Goal: Information Seeking & Learning: Check status

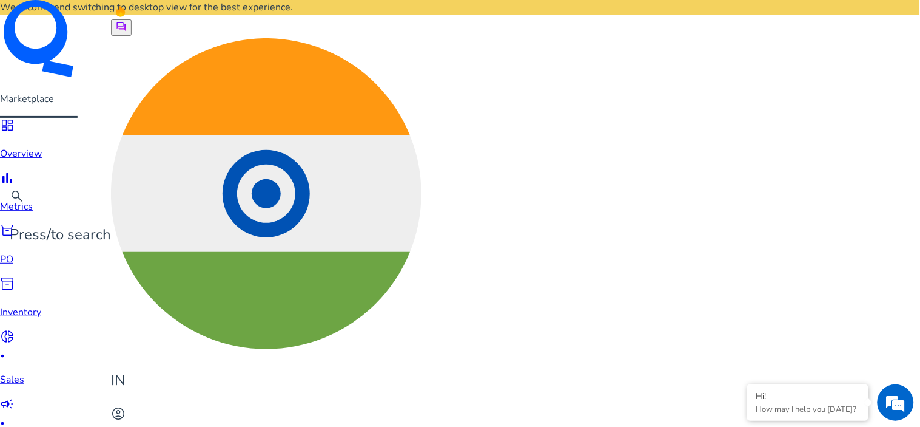
scroll to position [741, 0]
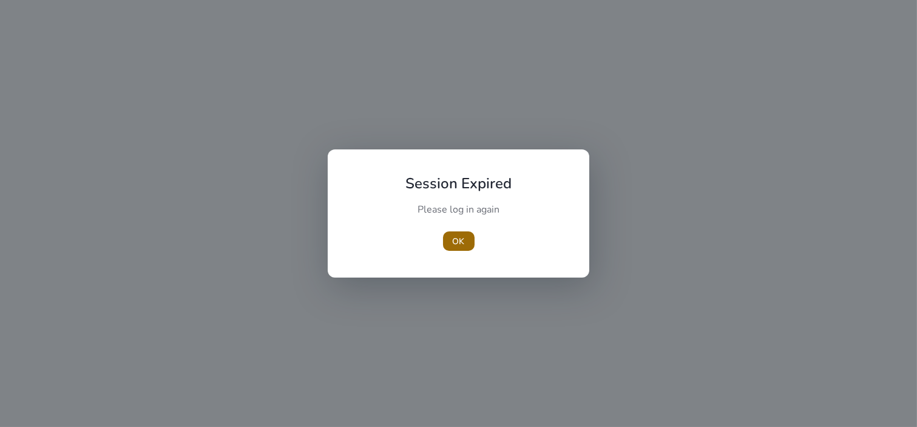
click at [471, 240] on span "button" at bounding box center [459, 240] width 32 height 29
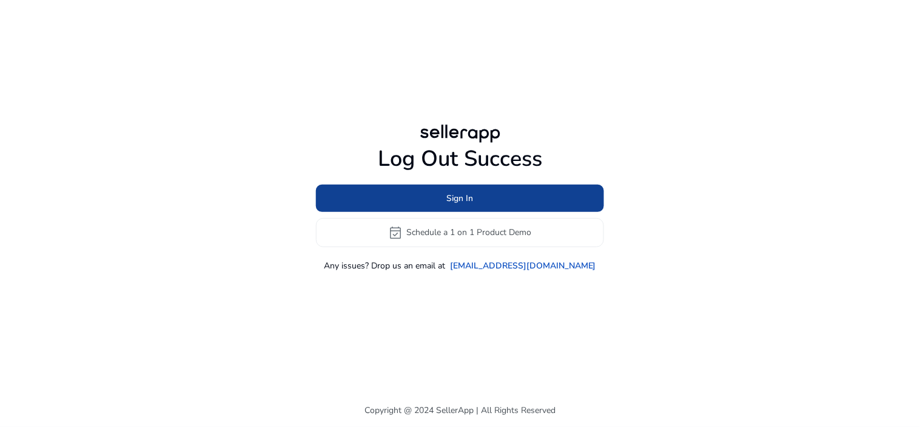
click at [522, 186] on span at bounding box center [460, 197] width 288 height 29
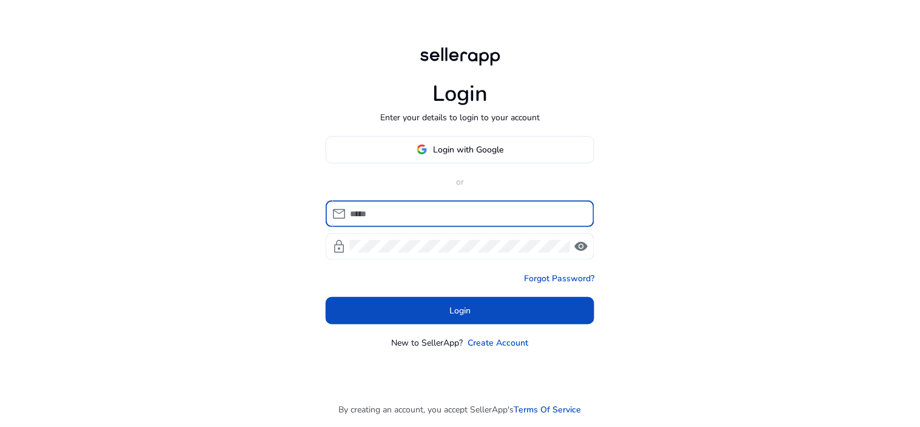
click at [457, 148] on span "Login with Google" at bounding box center [469, 149] width 70 height 13
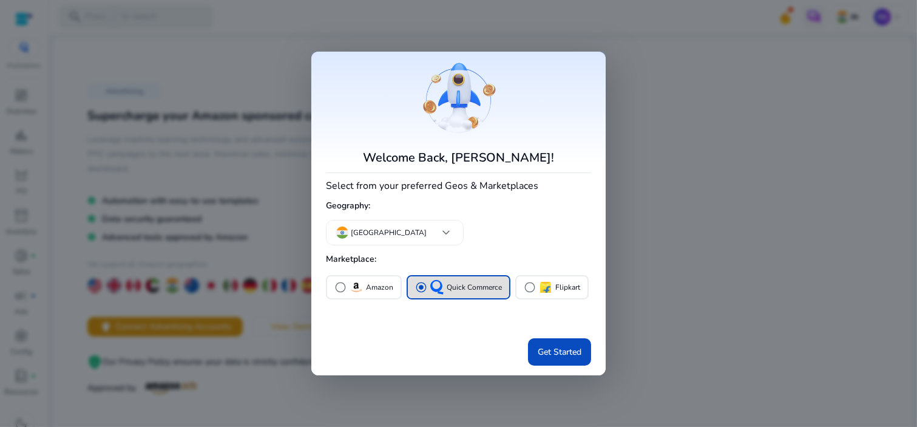
click at [718, 149] on div at bounding box center [458, 213] width 917 height 427
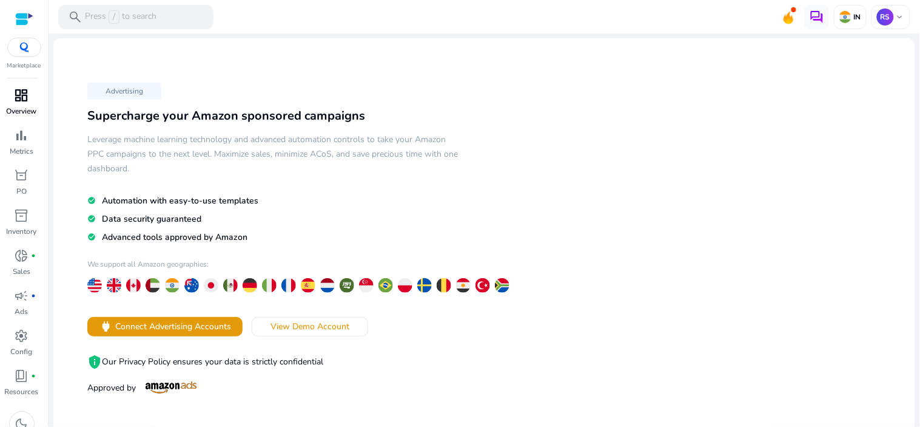
click at [23, 88] on span "dashboard" at bounding box center [22, 95] width 15 height 15
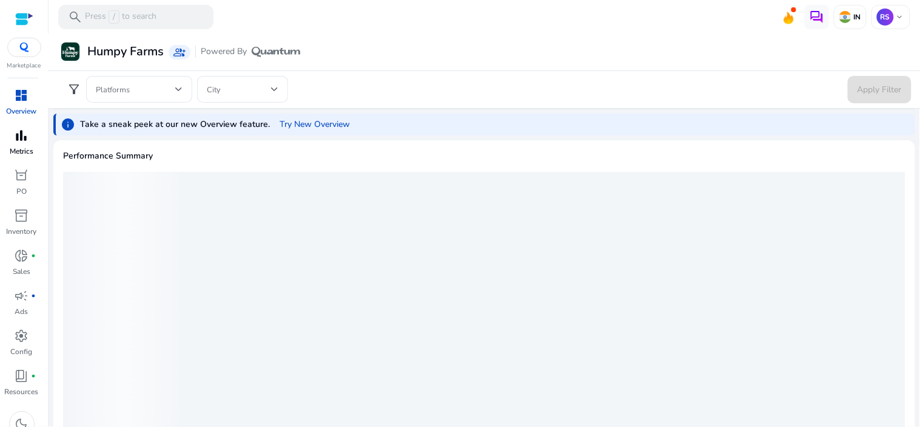
click at [21, 146] on p "Metrics" at bounding box center [22, 151] width 24 height 11
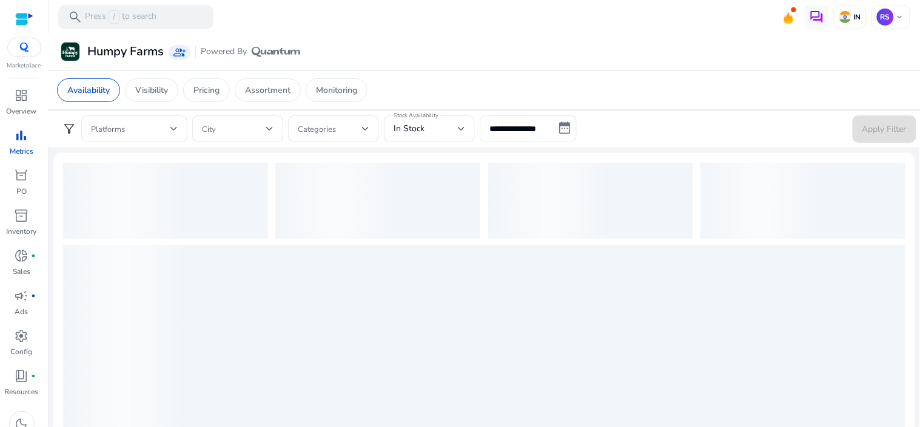
click at [25, 136] on span "bar_chart" at bounding box center [22, 135] width 15 height 15
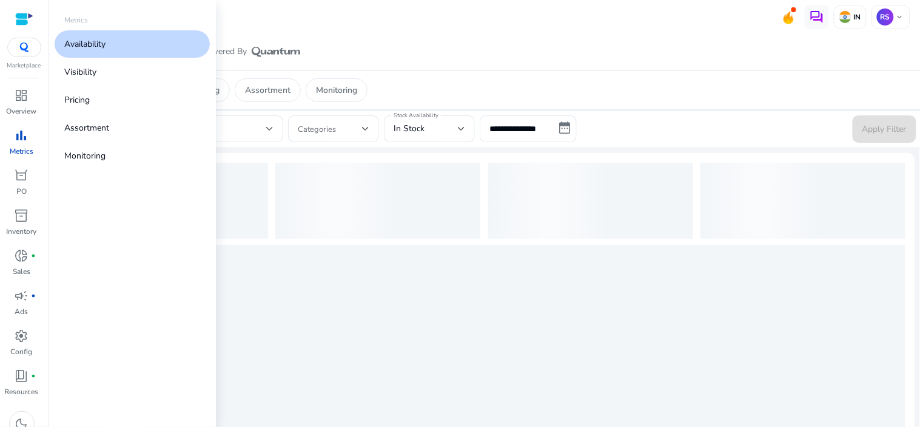
click at [106, 47] on p "Availability" at bounding box center [84, 44] width 41 height 13
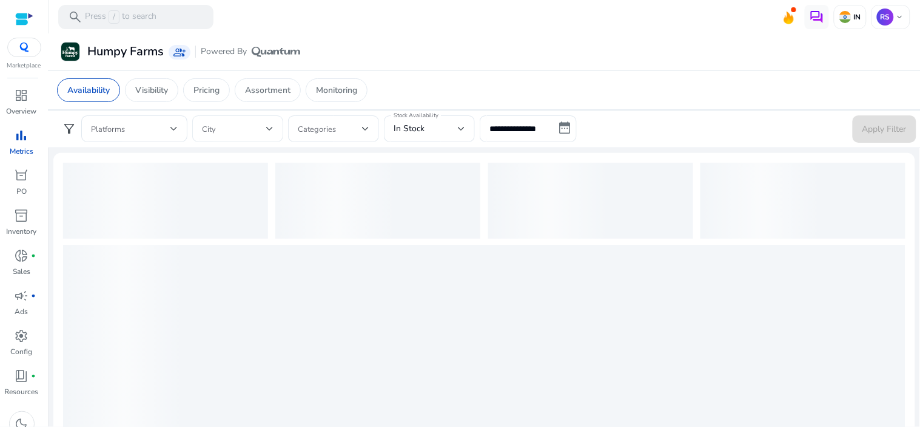
click at [211, 130] on span at bounding box center [234, 128] width 64 height 13
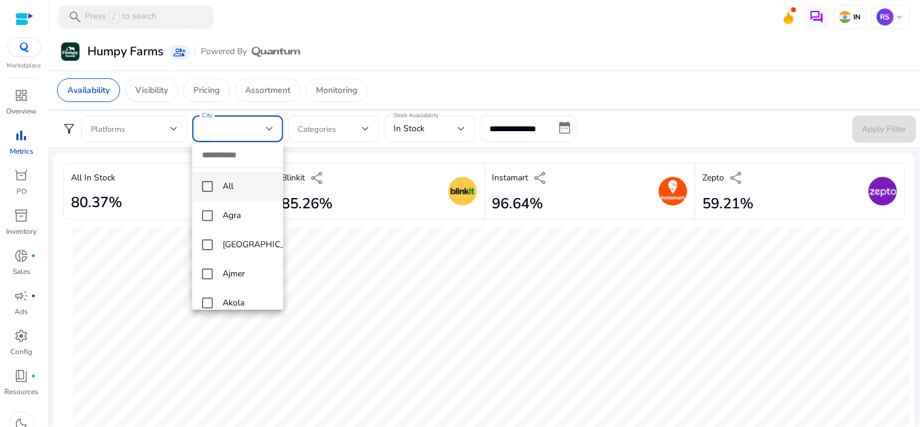
click at [231, 186] on span "All" at bounding box center [248, 186] width 51 height 13
click at [160, 123] on div at bounding box center [460, 213] width 920 height 427
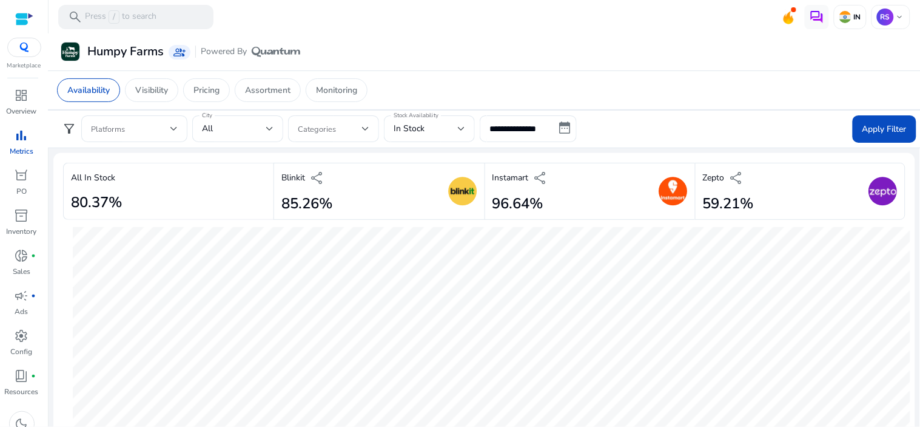
click at [160, 123] on span at bounding box center [130, 128] width 79 height 13
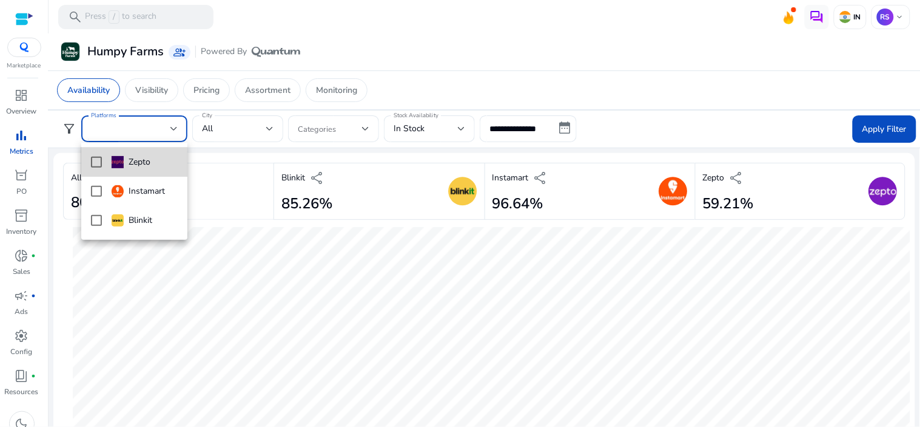
click at [154, 160] on span "Zepto" at bounding box center [145, 161] width 66 height 13
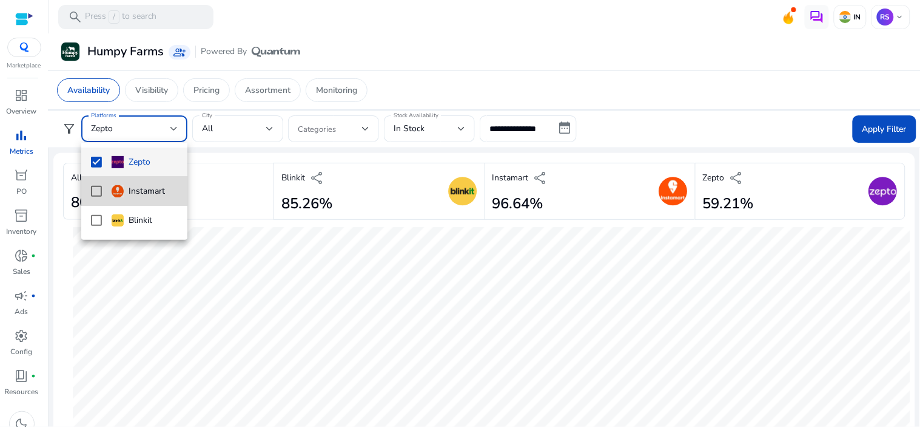
click at [142, 191] on div "Instamart" at bounding box center [138, 190] width 53 height 13
click at [140, 220] on div "Blinkit" at bounding box center [132, 220] width 41 height 13
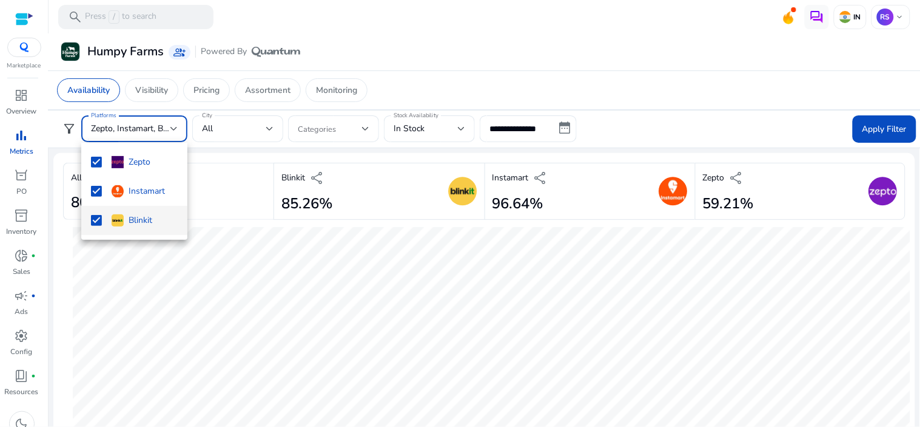
drag, startPoint x: 548, startPoint y: 74, endPoint x: 586, endPoint y: 70, distance: 38.4
click at [548, 74] on div at bounding box center [460, 213] width 920 height 427
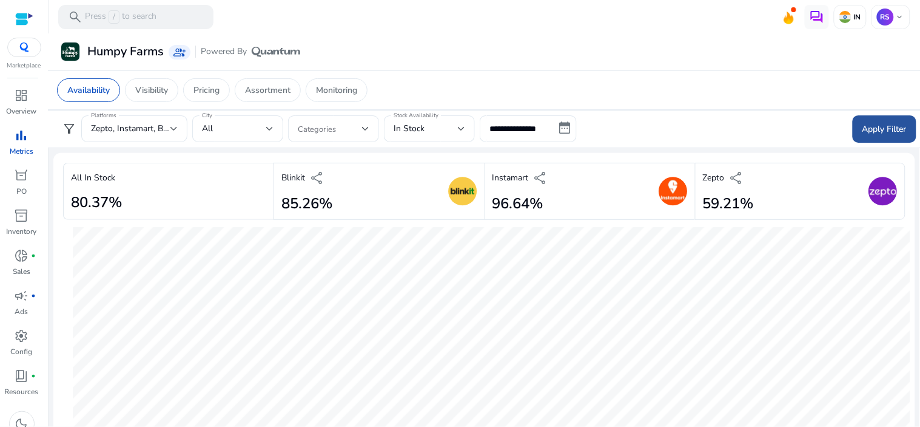
click at [863, 132] on span "Apply Filter" at bounding box center [885, 129] width 44 height 13
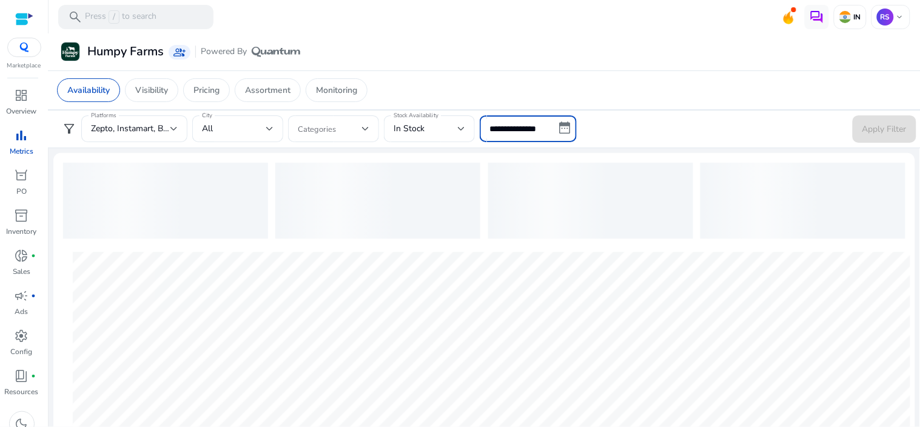
click at [568, 125] on input "**********" at bounding box center [528, 128] width 97 height 27
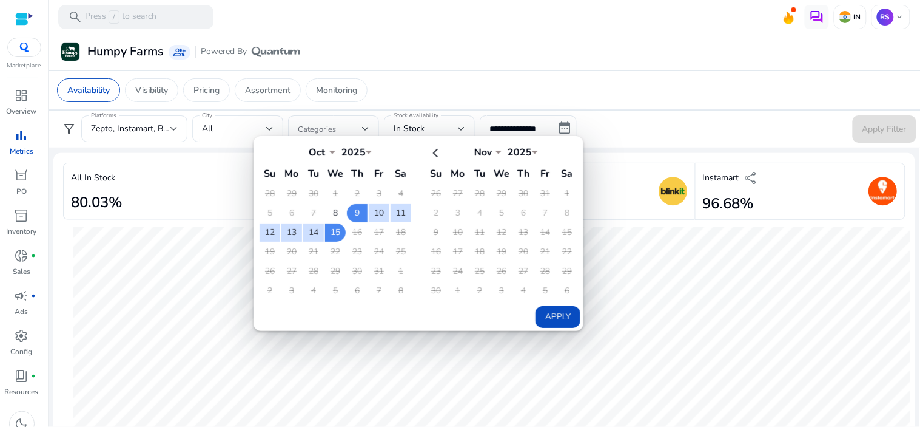
click at [621, 63] on mat-card "Humpy Farms group_add Powered By" at bounding box center [485, 51] width 882 height 37
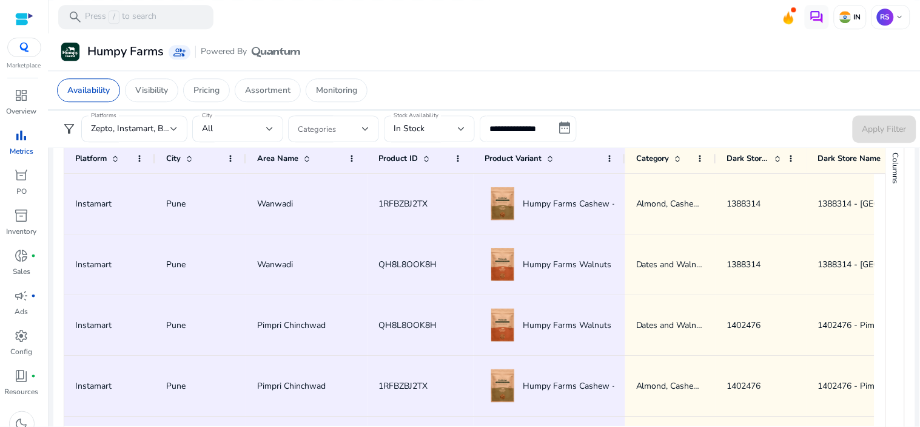
scroll to position [674, 0]
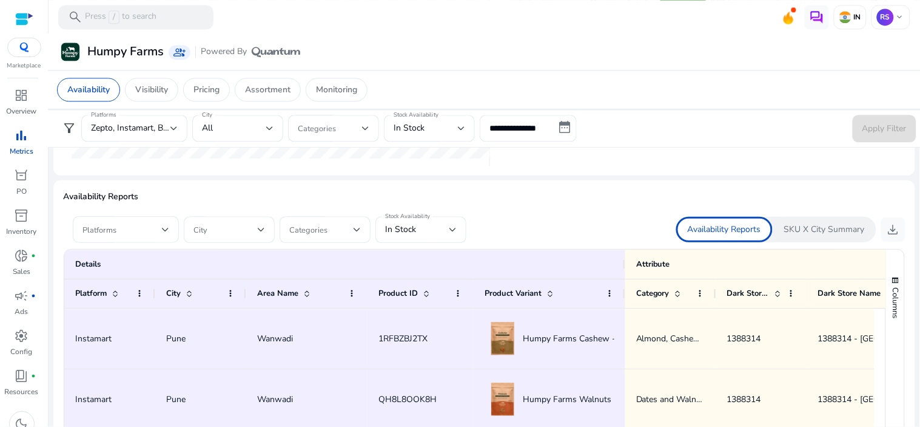
click at [152, 243] on ag-grid-angular "1 to 50 of 6,326. Page 1 of 127 Drag here to set row groups Drag here to set co…" at bounding box center [484, 425] width 861 height 364
click at [146, 237] on div at bounding box center [126, 229] width 87 height 27
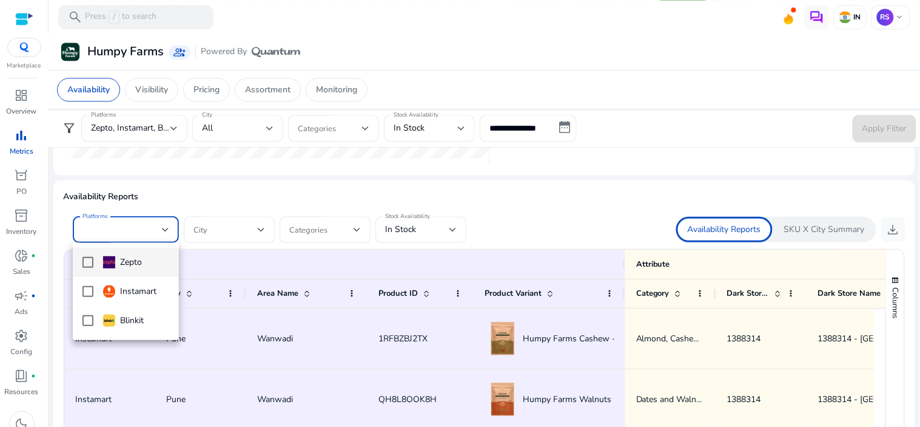
click at [87, 264] on mat-pseudo-checkbox at bounding box center [88, 262] width 11 height 11
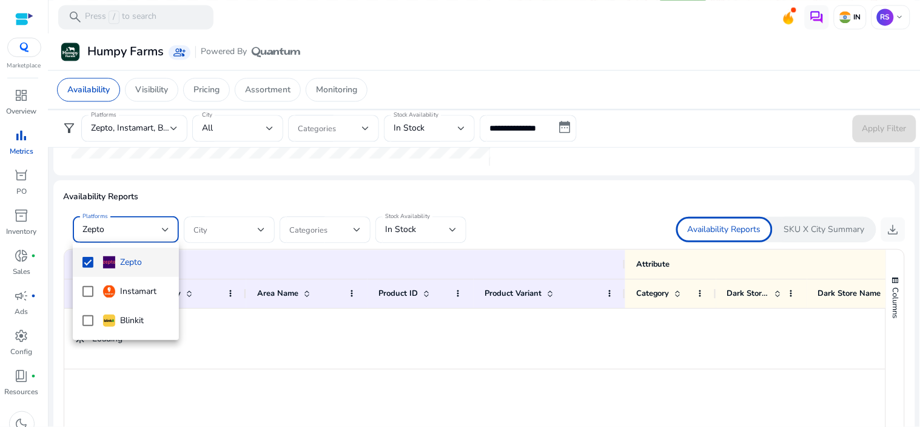
click at [232, 237] on div at bounding box center [460, 213] width 920 height 427
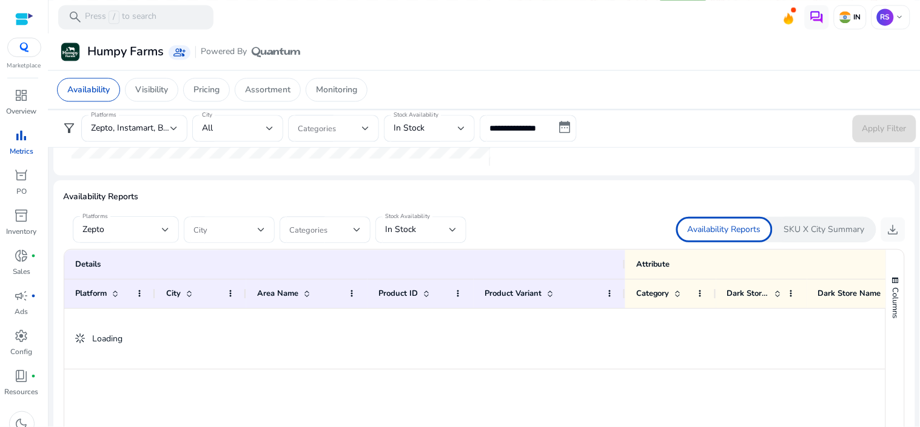
click at [249, 232] on span at bounding box center [226, 229] width 64 height 13
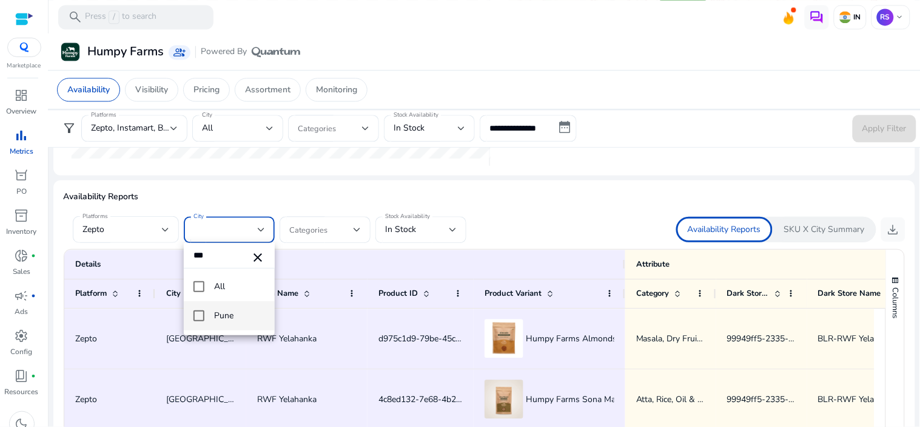
type input "***"
click at [216, 322] on span "Pune" at bounding box center [239, 315] width 51 height 13
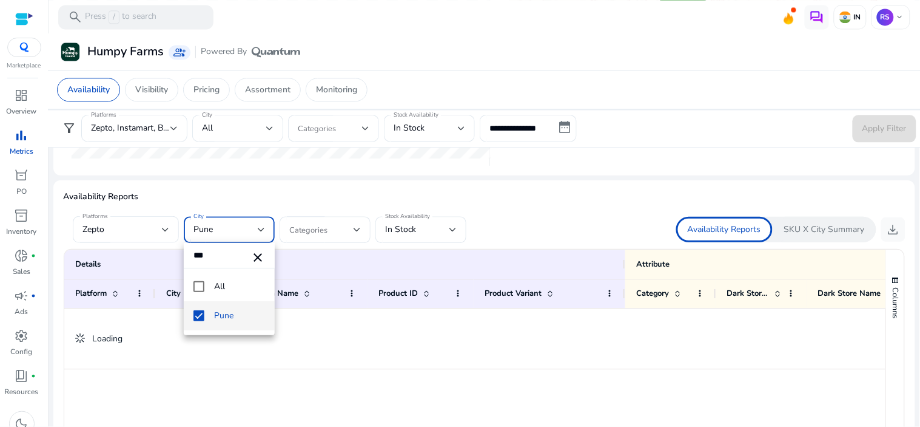
click at [445, 231] on div at bounding box center [460, 213] width 920 height 427
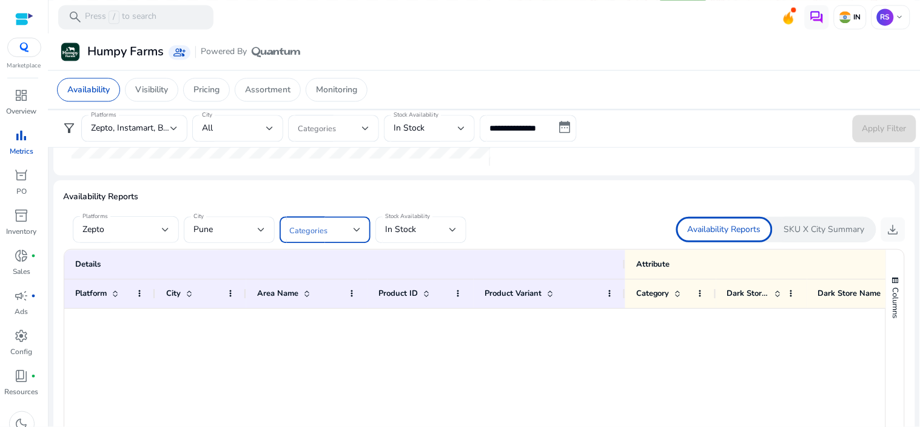
click at [340, 235] on span at bounding box center [321, 229] width 64 height 13
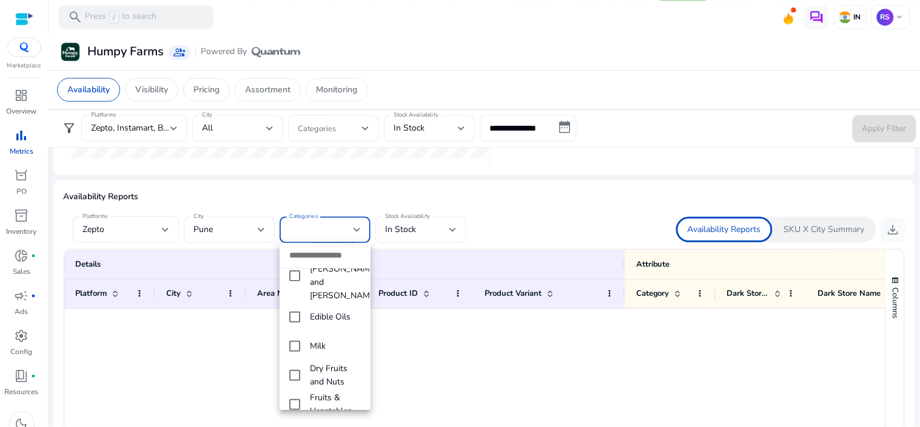
scroll to position [135, 0]
click at [299, 316] on mat-pseudo-checkbox at bounding box center [294, 321] width 11 height 11
click at [585, 215] on div at bounding box center [460, 213] width 920 height 427
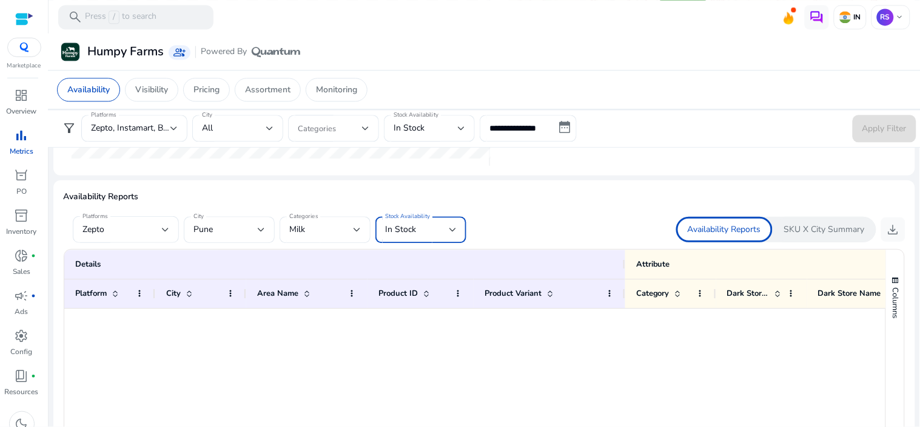
click at [415, 231] on span "In Stock" at bounding box center [400, 229] width 31 height 12
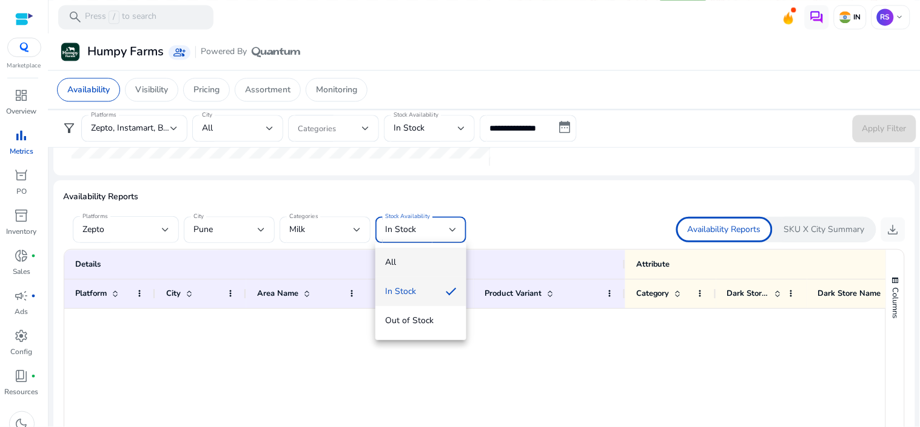
click at [437, 261] on span "All" at bounding box center [421, 261] width 72 height 13
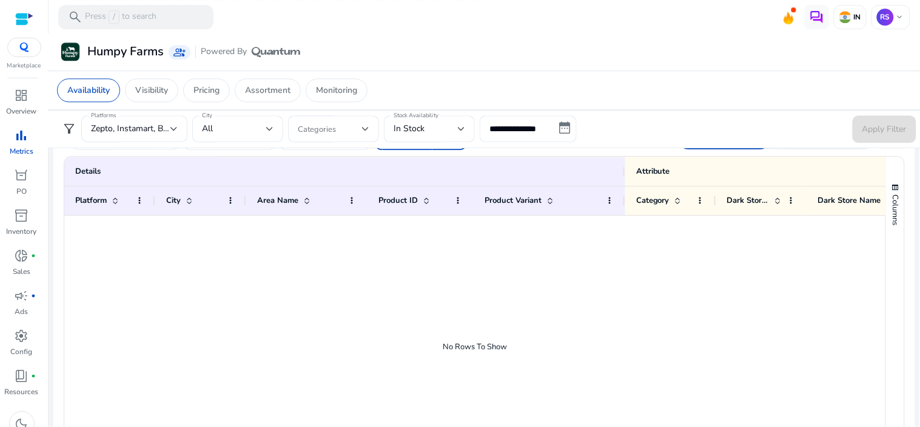
scroll to position [741, 0]
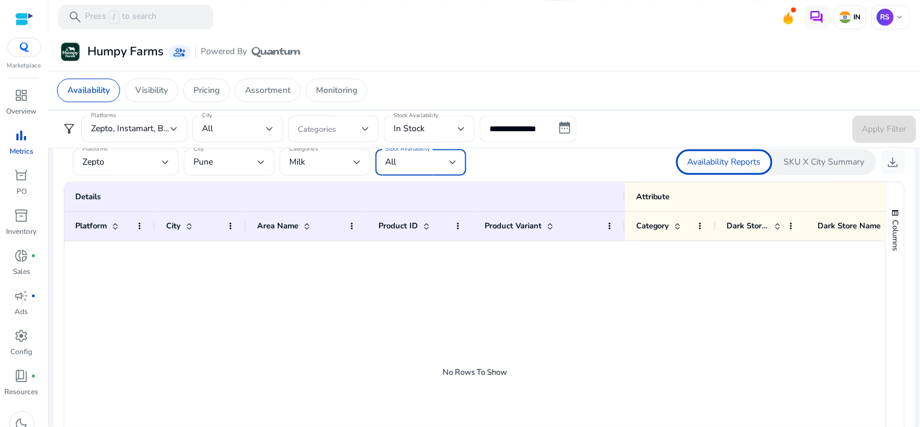
click at [561, 125] on input "**********" at bounding box center [528, 128] width 97 height 27
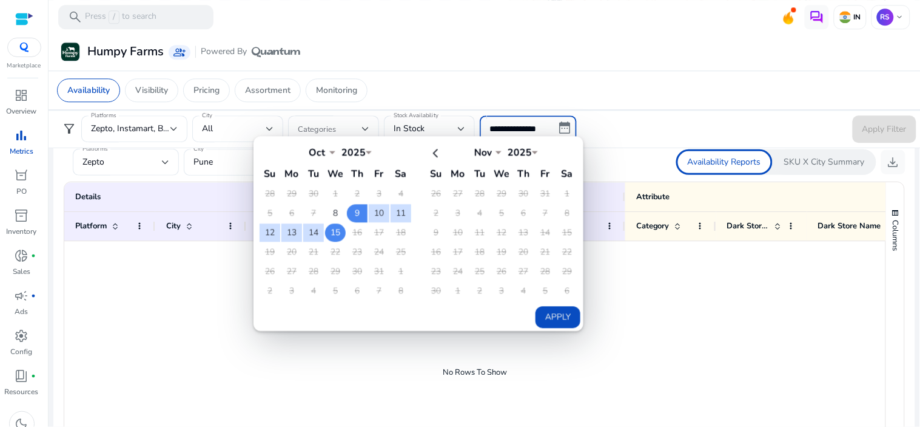
click at [336, 233] on td "15" at bounding box center [335, 232] width 21 height 18
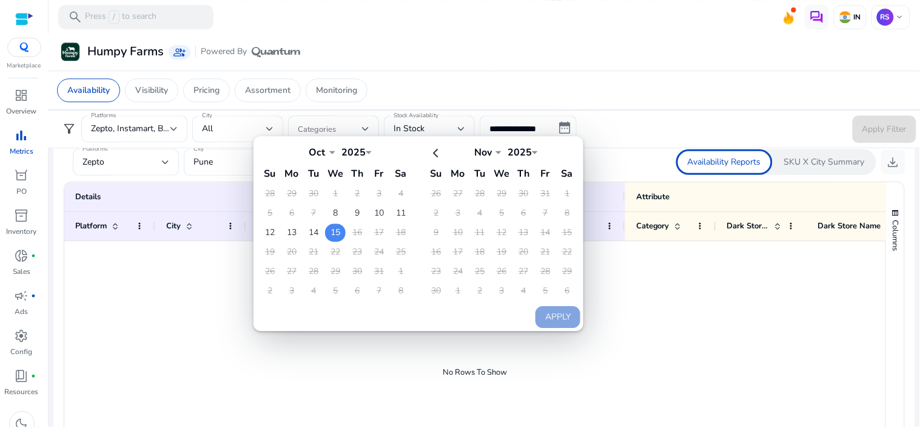
click at [336, 233] on td "15" at bounding box center [335, 232] width 21 height 18
click at [555, 306] on button "Apply" at bounding box center [558, 317] width 45 height 22
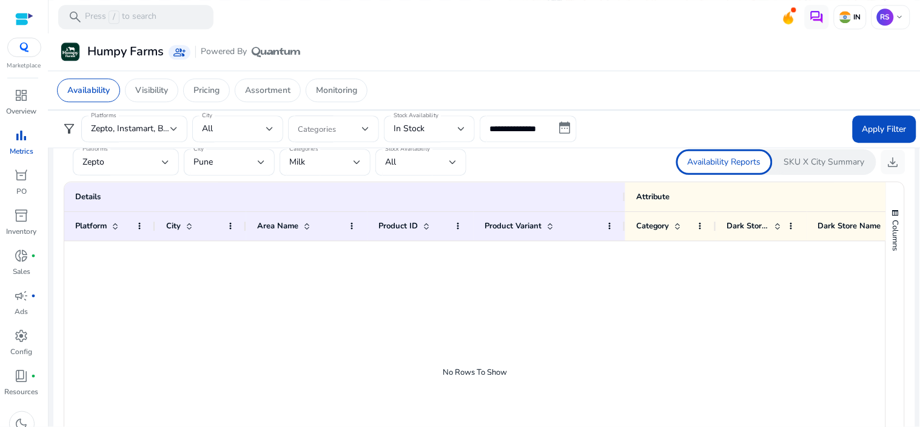
click at [878, 100] on app-sa-custom-tab "Availability Visibility Pricing Assortment Monitoring" at bounding box center [484, 90] width 855 height 24
click at [881, 127] on span "Apply Filter" at bounding box center [885, 129] width 44 height 13
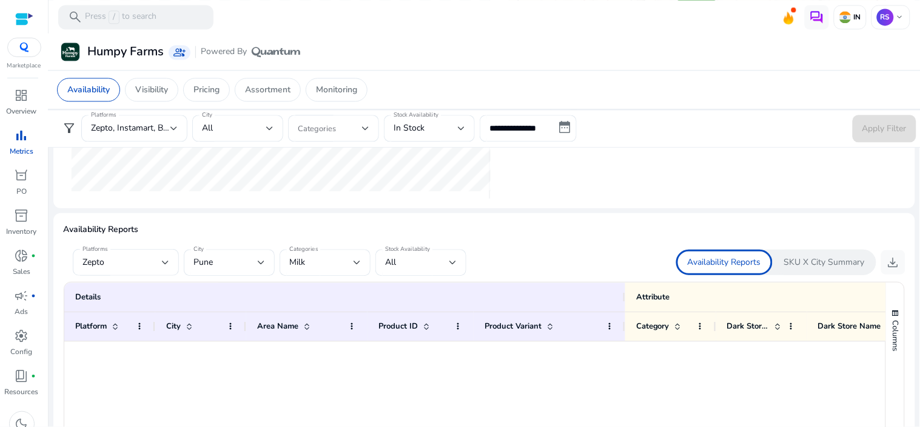
scroll to position [674, 0]
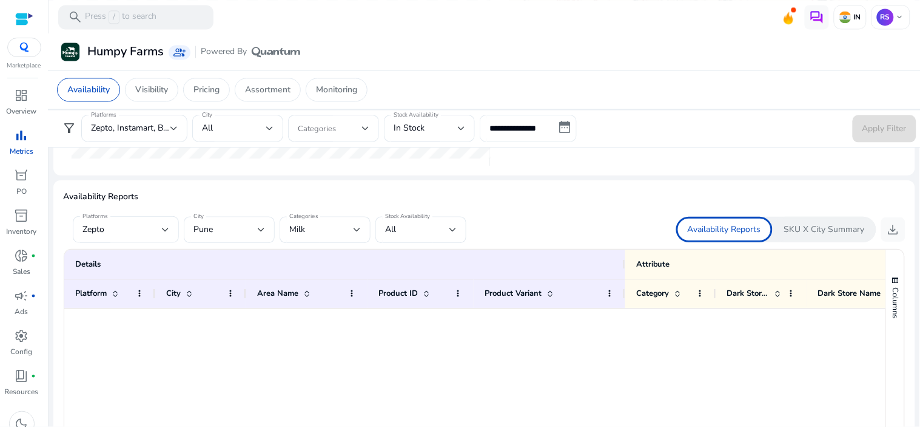
click at [558, 132] on input "**********" at bounding box center [528, 128] width 97 height 27
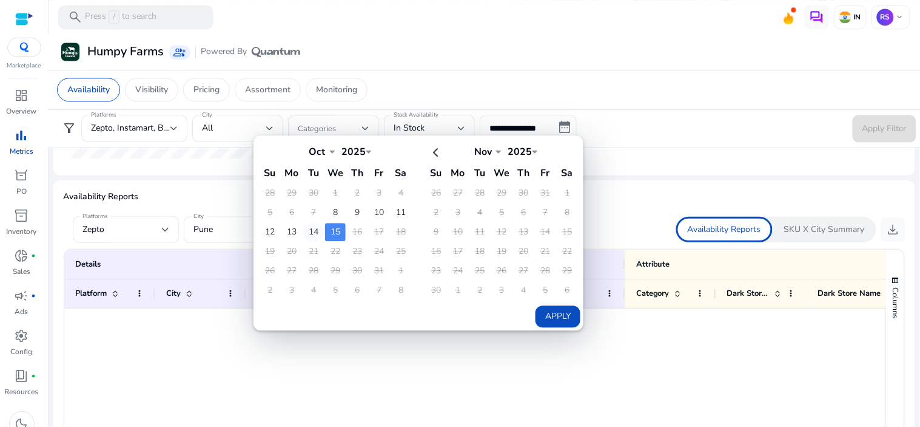
click at [311, 235] on td "14" at bounding box center [313, 232] width 21 height 18
click at [547, 312] on button "Apply" at bounding box center [558, 317] width 45 height 22
type input "**********"
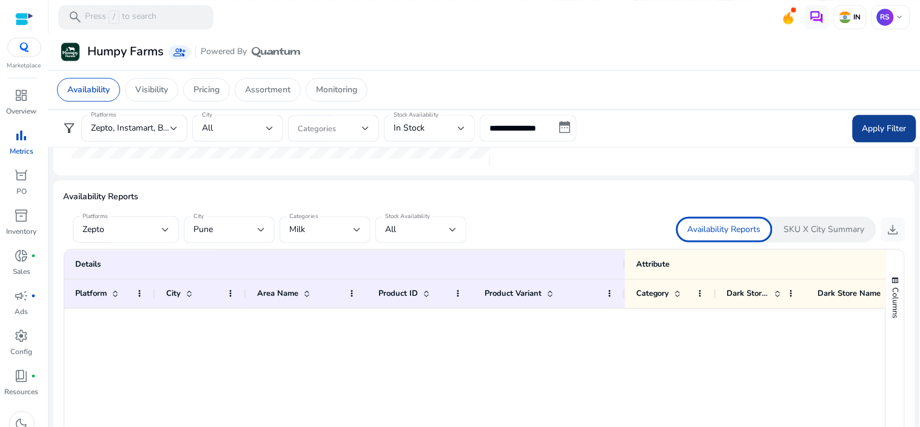
click at [891, 132] on span "Apply Filter" at bounding box center [885, 129] width 44 height 13
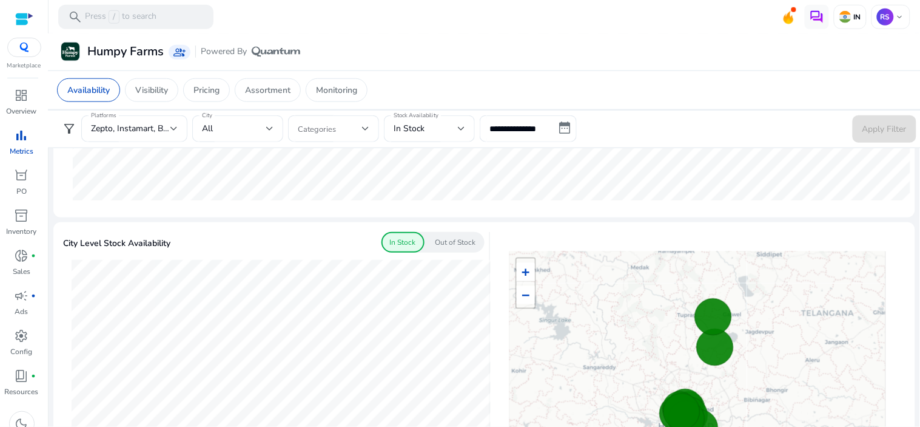
scroll to position [337, 0]
